Goal: Task Accomplishment & Management: Complete application form

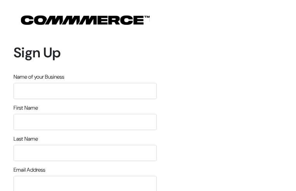
type input "IRrANfpVZP"
type input "YfWkkWmFGrQhdE"
type input "nbHVklOqZdKdhzT"
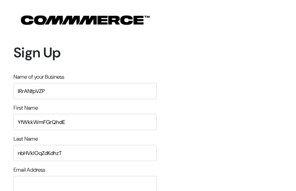
type input "[EMAIL_ADDRESS][DOMAIN_NAME]"
type input "2316784462"
type input "seVGYfuicvyurW"
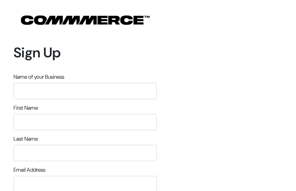
type input "jHAICITYVlO"
type input "vEycsyrJhddQJ"
type input "SnAJPwnjjZhp"
type input "[EMAIL_ADDRESS][DOMAIN_NAME]"
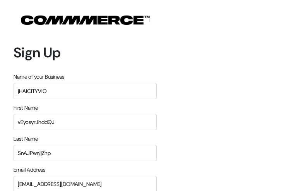
type input "3715795867"
type input "mEFEThQKm"
